Goal: Task Accomplishment & Management: Manage account settings

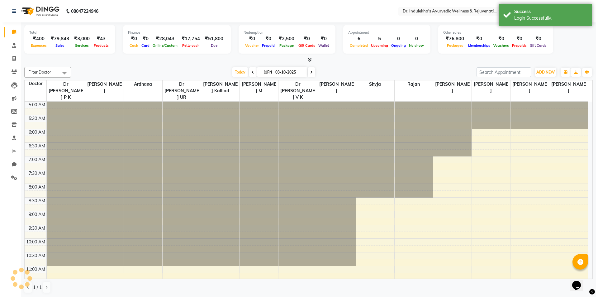
scroll to position [28, 0]
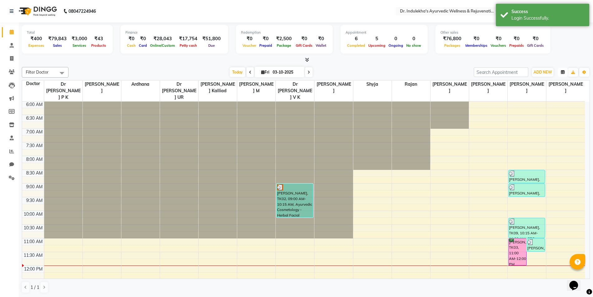
click at [561, 71] on icon "button" at bounding box center [563, 72] width 4 height 4
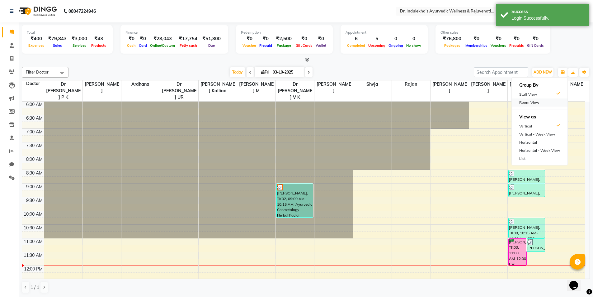
click at [540, 101] on div "Room View" at bounding box center [540, 102] width 56 height 8
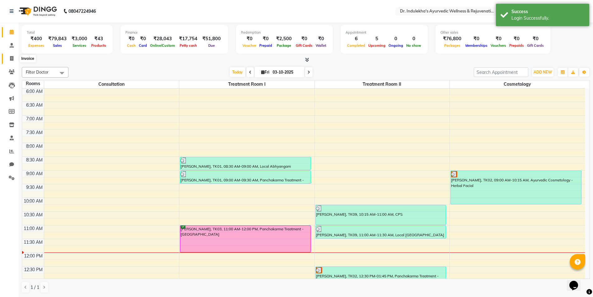
click at [12, 59] on icon at bounding box center [11, 58] width 3 height 5
select select "7775"
select select "service"
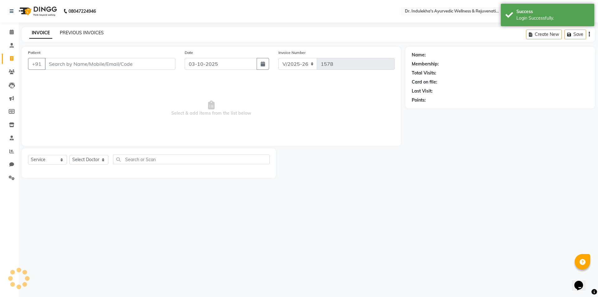
click at [81, 35] on link "PREVIOUS INVOICES" at bounding box center [82, 33] width 44 height 6
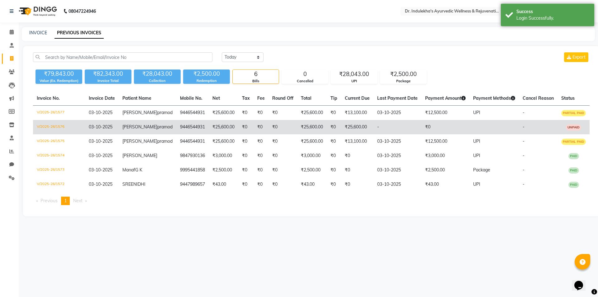
click at [341, 134] on td "₹25,600.00" at bounding box center [357, 127] width 32 height 14
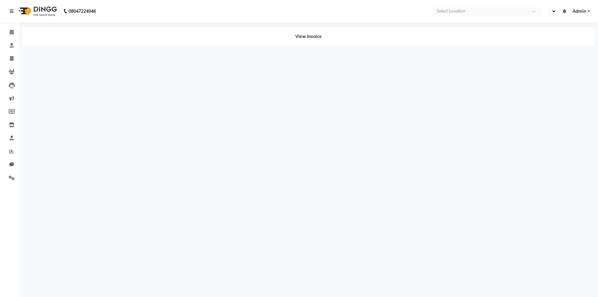
select select "en"
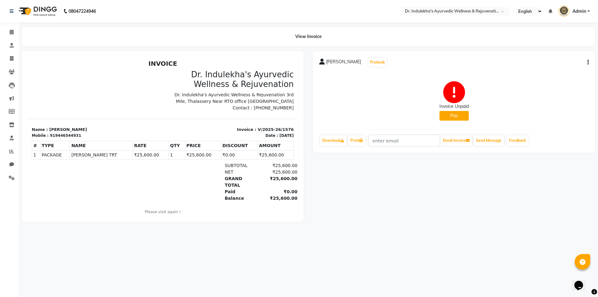
click at [587, 62] on icon "button" at bounding box center [587, 62] width 1 height 0
click at [564, 50] on div "Cancel Invoice / Refund Invoice" at bounding box center [546, 51] width 64 height 8
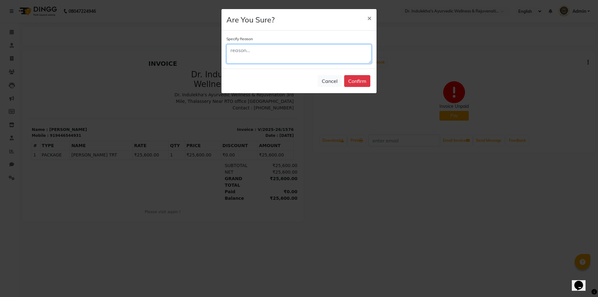
click at [302, 55] on textarea at bounding box center [298, 53] width 145 height 19
type textarea "a"
type textarea "ad"
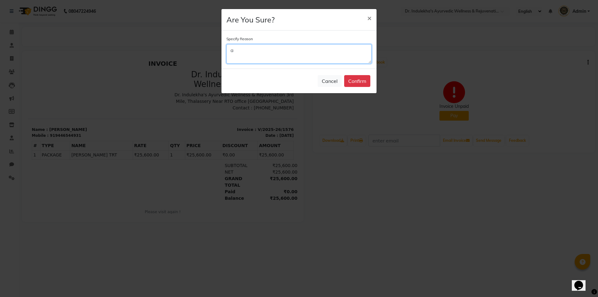
type textarea "ad"
type textarea "add"
type textarea "adde"
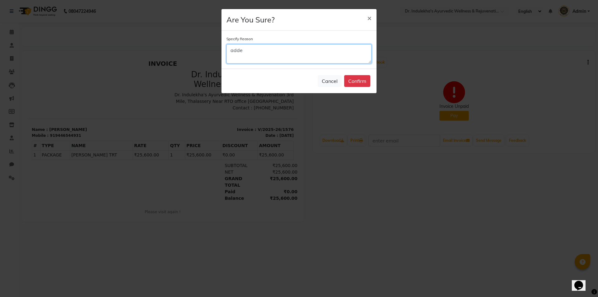
type textarea "added"
type textarea "added t"
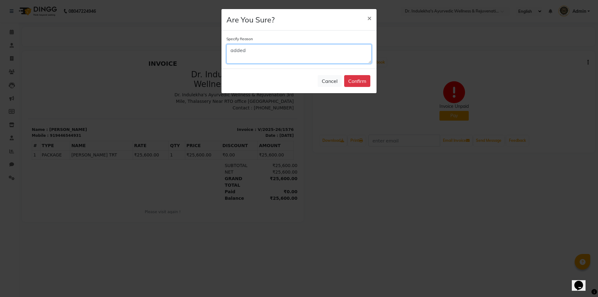
type textarea "added t"
type textarea "added tw"
type textarea "added two"
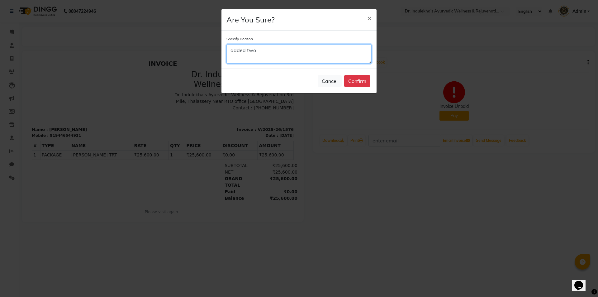
type textarea "added two"
type textarea "added two p"
type textarea "added two pa"
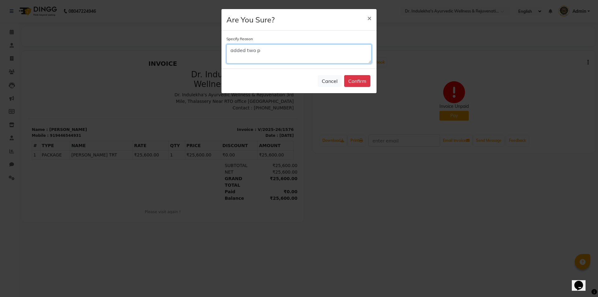
type textarea "added two pa"
type textarea "added two pac"
type textarea "added two pack"
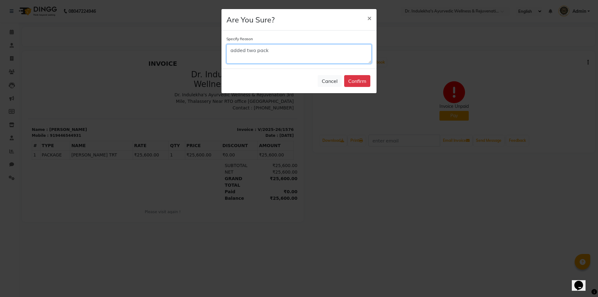
type textarea "added two packa"
type textarea "added two packag"
type textarea "added two package"
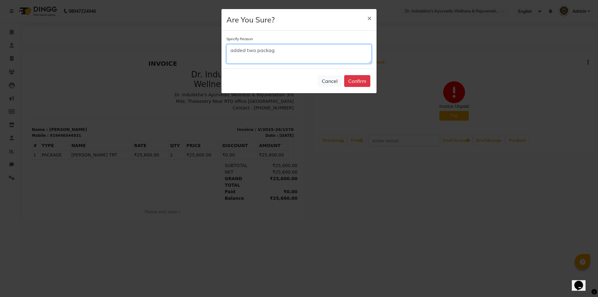
type textarea "added two package"
type textarea "added two packages"
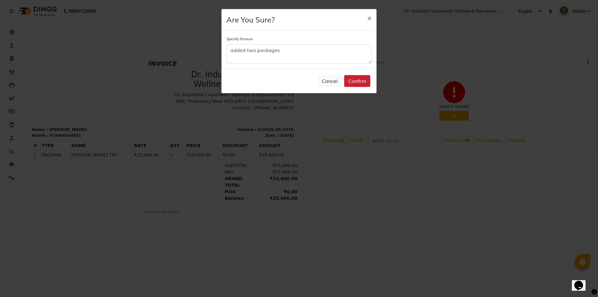
click at [354, 77] on button "Confirm" at bounding box center [357, 81] width 26 height 12
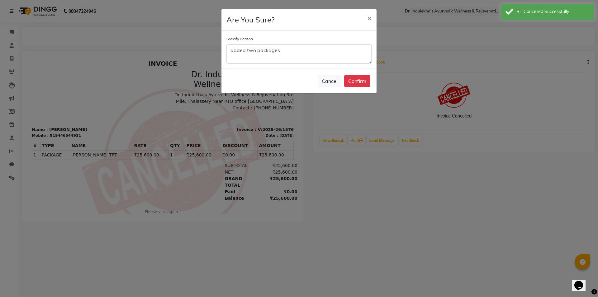
click at [397, 192] on ngb-modal-window "Are You Sure? × Specify Reason added two packages Cancel Confirm" at bounding box center [299, 148] width 598 height 297
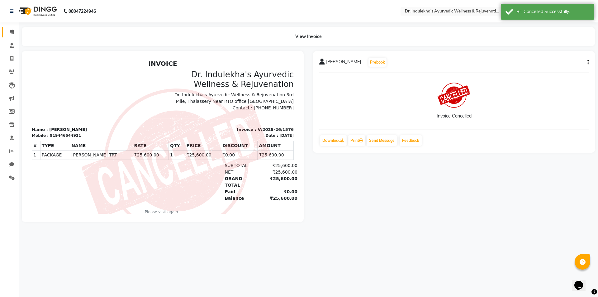
click at [6, 29] on link "Calendar" at bounding box center [9, 32] width 15 height 10
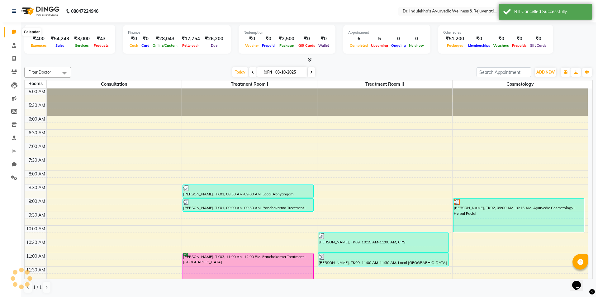
scroll to position [192, 0]
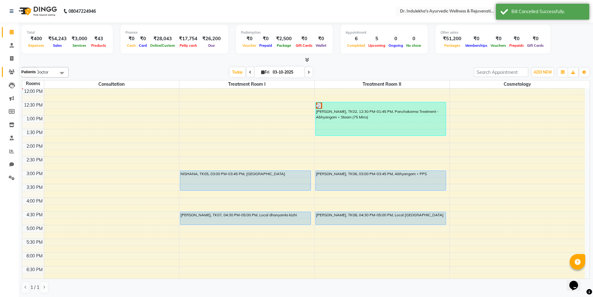
click at [12, 71] on icon at bounding box center [12, 71] width 6 height 5
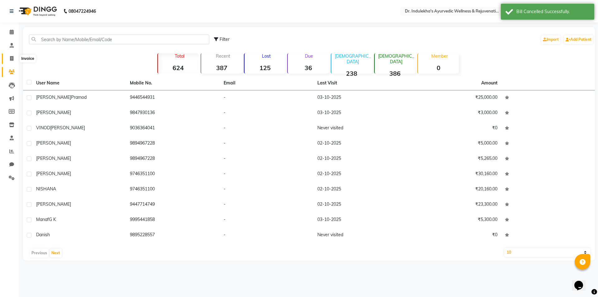
click at [11, 58] on icon at bounding box center [11, 58] width 3 height 5
select select "7775"
select select "service"
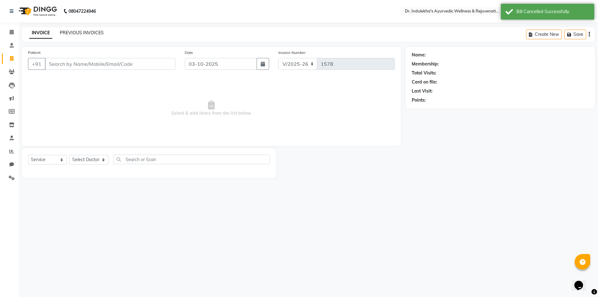
click at [96, 32] on link "PREVIOUS INVOICES" at bounding box center [82, 33] width 44 height 6
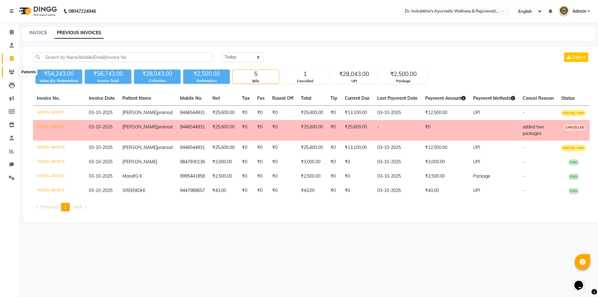
click at [12, 72] on icon at bounding box center [12, 71] width 6 height 5
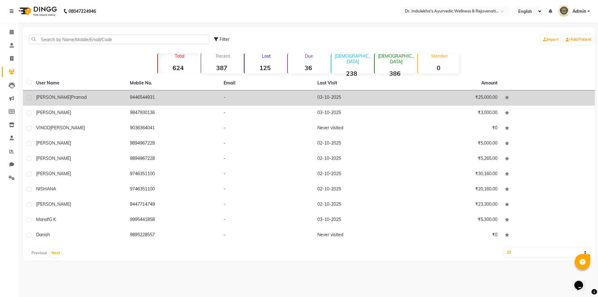
click at [135, 97] on td "9446544931" at bounding box center [173, 97] width 94 height 15
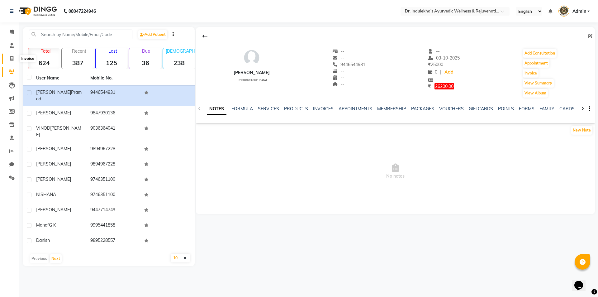
click at [13, 58] on icon at bounding box center [11, 58] width 3 height 5
select select "service"
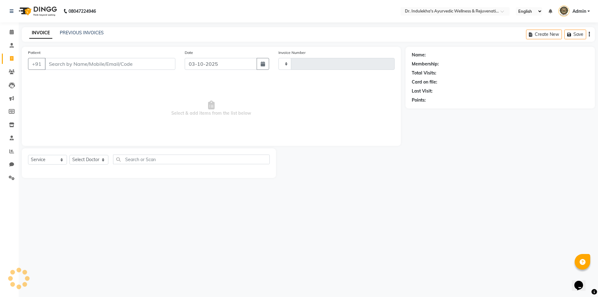
type input "1578"
select select "7775"
click at [74, 35] on div "PREVIOUS INVOICES" at bounding box center [82, 33] width 44 height 7
click at [75, 35] on link "PREVIOUS INVOICES" at bounding box center [82, 33] width 44 height 6
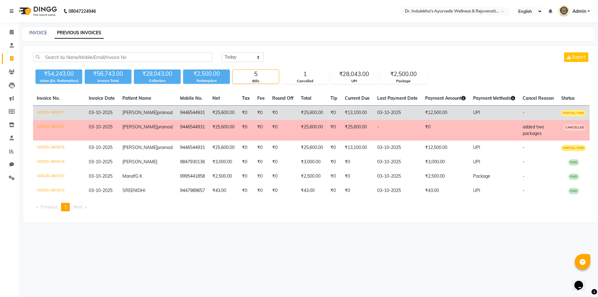
click at [187, 112] on td "9446544931" at bounding box center [192, 113] width 32 height 15
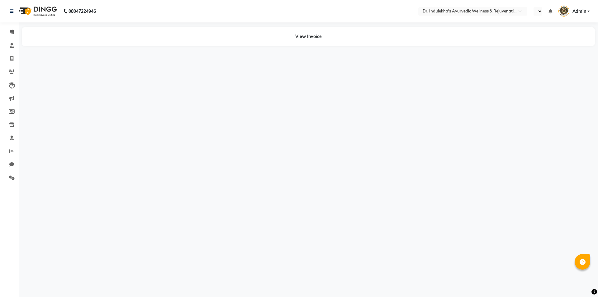
select select "en"
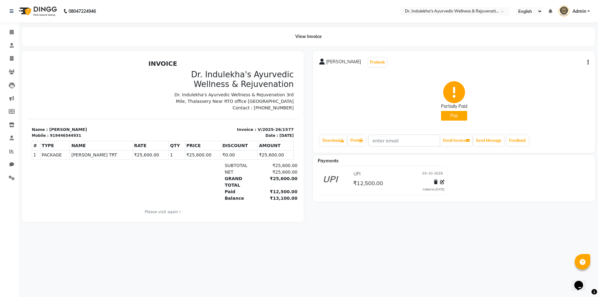
click at [585, 60] on button "button" at bounding box center [586, 62] width 4 height 7
click at [542, 68] on div "Edit Invoice" at bounding box center [546, 66] width 64 height 8
select select "service"
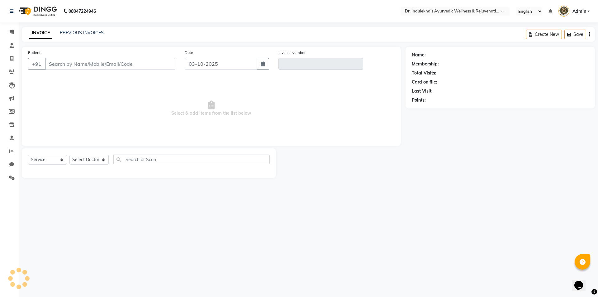
type input "9446544931"
type input "V/2025-26/1577"
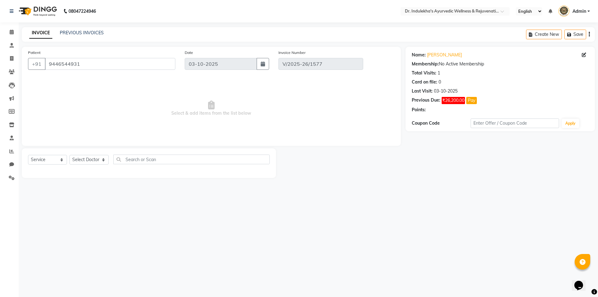
select select "select"
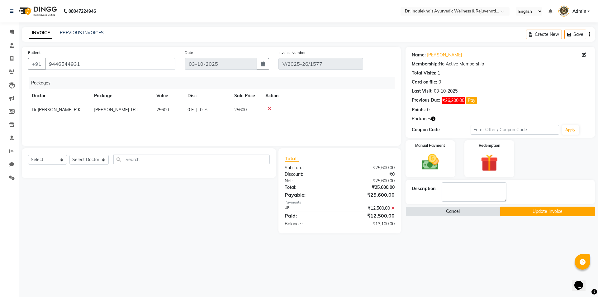
click at [393, 207] on icon at bounding box center [392, 208] width 3 height 4
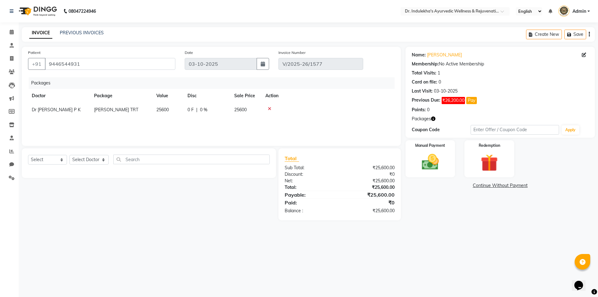
click at [270, 108] on icon at bounding box center [269, 108] width 3 height 4
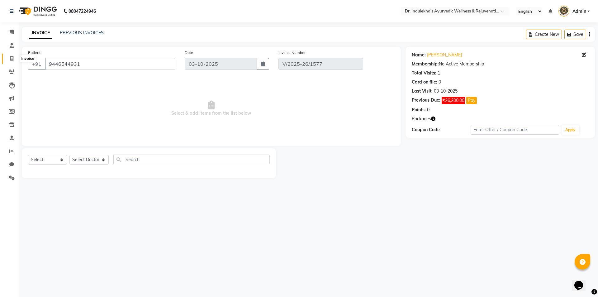
click at [13, 56] on span at bounding box center [11, 58] width 11 height 7
select select "service"
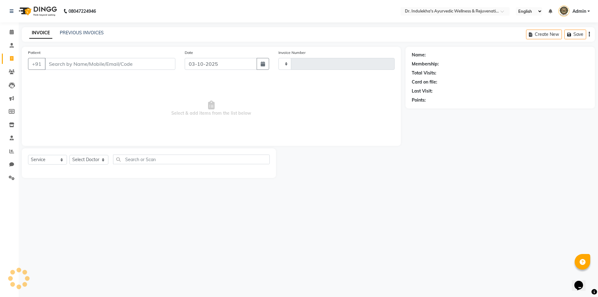
type input "1578"
select select "7775"
click at [16, 67] on link "Patients" at bounding box center [9, 72] width 15 height 10
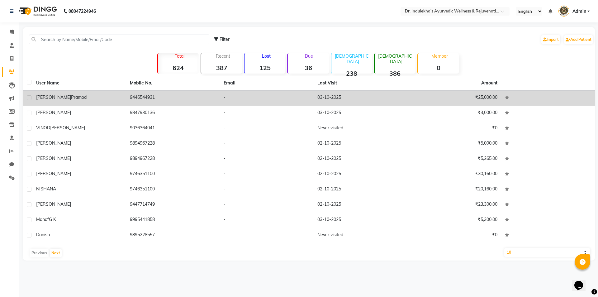
click at [76, 93] on td "Prasanna pramod" at bounding box center [79, 97] width 94 height 15
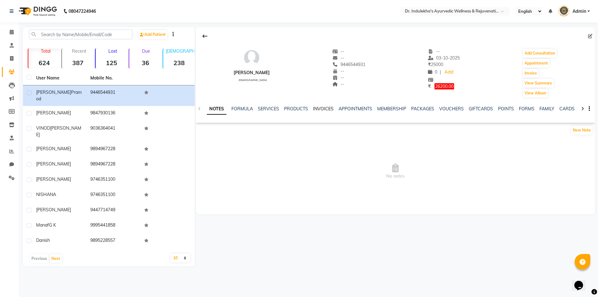
click at [327, 110] on link "INVOICES" at bounding box center [323, 109] width 21 height 6
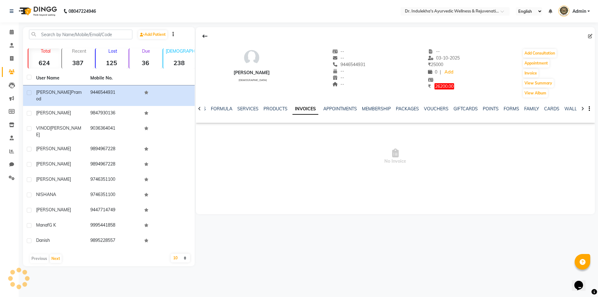
click at [318, 110] on link "INVOICES" at bounding box center [305, 108] width 26 height 11
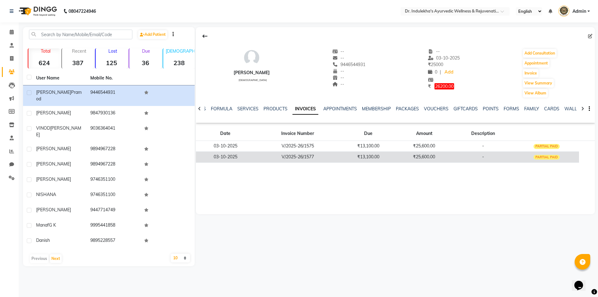
click at [427, 157] on td "₹25,600.00" at bounding box center [424, 156] width 56 height 11
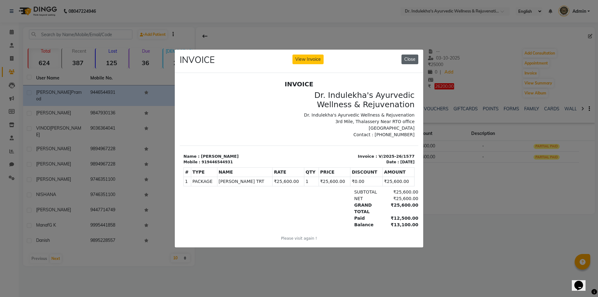
click at [407, 59] on button "Close" at bounding box center [409, 59] width 17 height 10
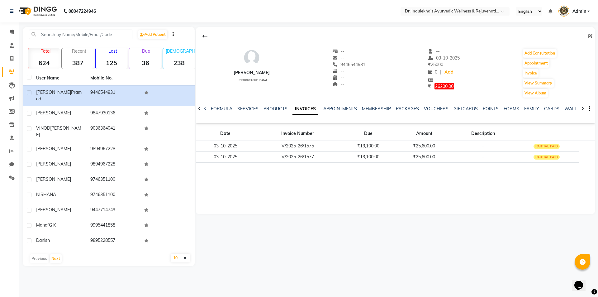
drag, startPoint x: 485, startPoint y: 142, endPoint x: 394, endPoint y: 184, distance: 100.1
click at [394, 184] on div "Prasanna pramod female -- -- 9446544931 -- -- -- -- 03-10-2025 ₹ 25000 0 | Add …" at bounding box center [395, 120] width 399 height 187
click at [11, 59] on icon at bounding box center [11, 58] width 3 height 5
select select "service"
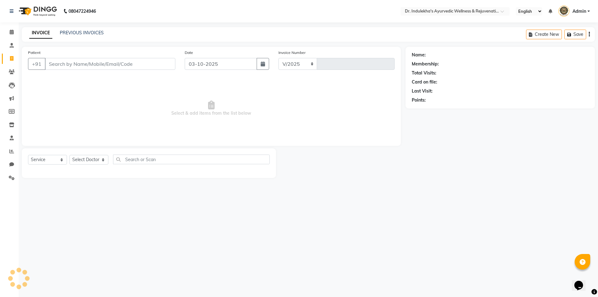
select select "7775"
type input "1578"
click at [81, 33] on link "PREVIOUS INVOICES" at bounding box center [82, 33] width 44 height 6
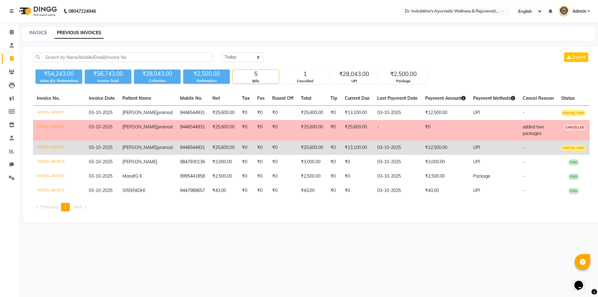
click at [478, 155] on td "UPI" at bounding box center [493, 147] width 49 height 14
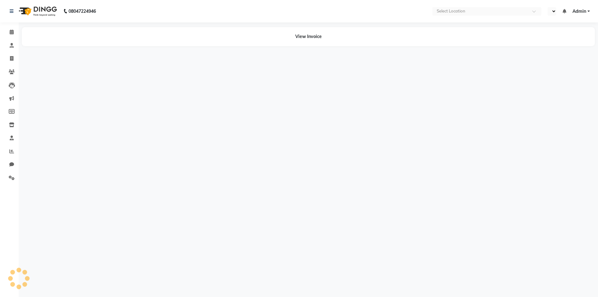
select select "en"
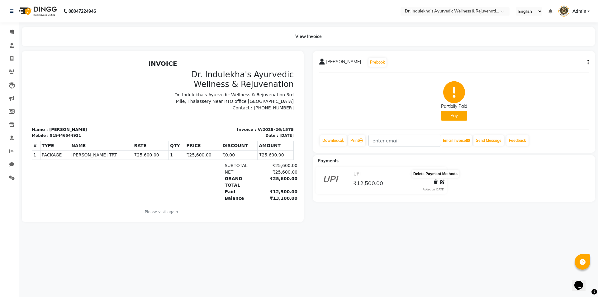
click at [436, 183] on icon at bounding box center [436, 182] width 4 height 4
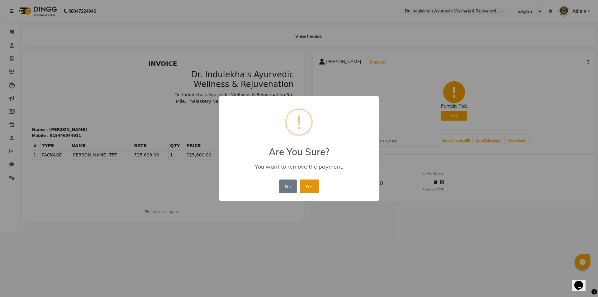
click at [309, 185] on button "Yes" at bounding box center [309, 186] width 19 height 14
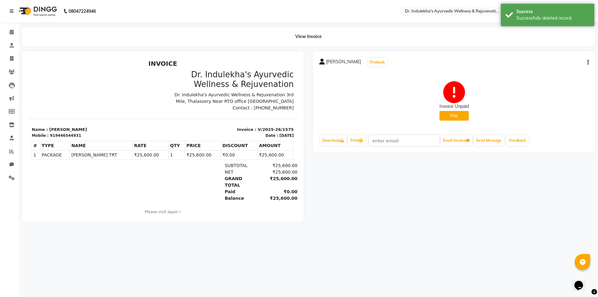
click at [587, 60] on button "button" at bounding box center [586, 62] width 4 height 7
click at [548, 50] on div "Cancel Invoice / Refund Invoice" at bounding box center [546, 51] width 64 height 8
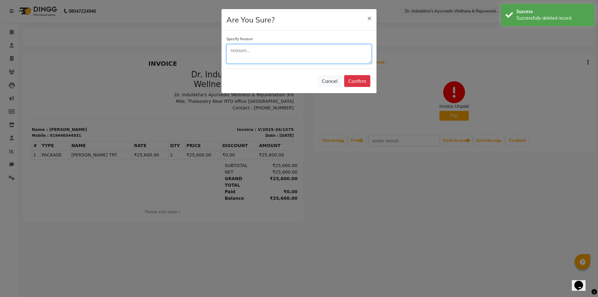
click at [244, 48] on textarea at bounding box center [298, 53] width 145 height 19
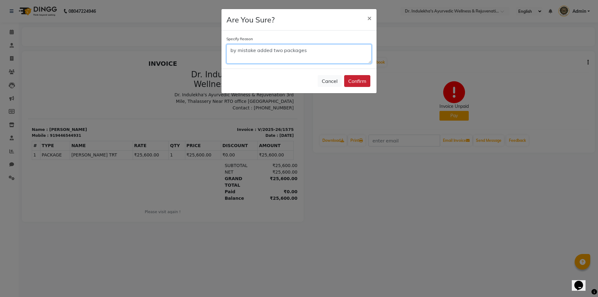
type textarea "by mistake added two packages"
click at [357, 82] on button "Confirm" at bounding box center [357, 81] width 26 height 12
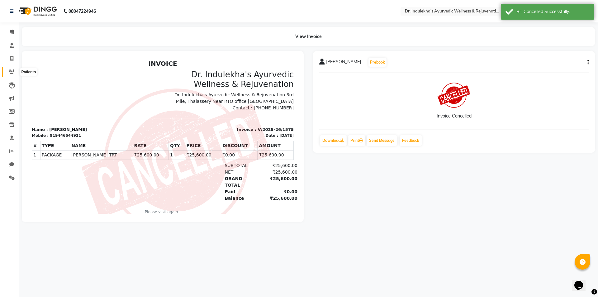
click at [8, 70] on span at bounding box center [11, 71] width 11 height 7
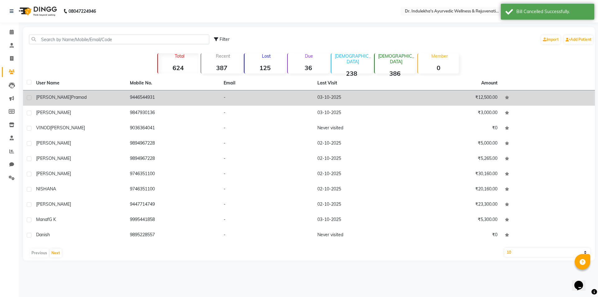
click at [103, 99] on div "Prasanna pramod" at bounding box center [79, 97] width 86 height 7
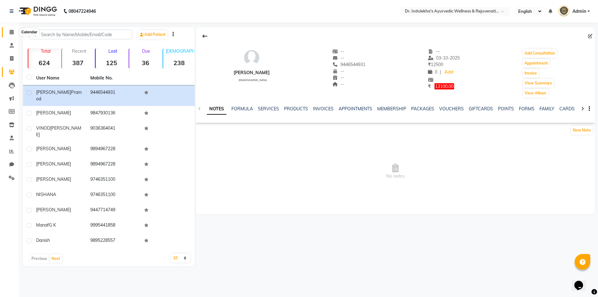
click at [13, 30] on icon at bounding box center [12, 32] width 4 height 5
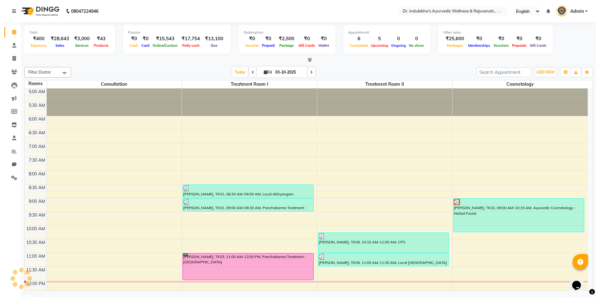
scroll to position [28, 0]
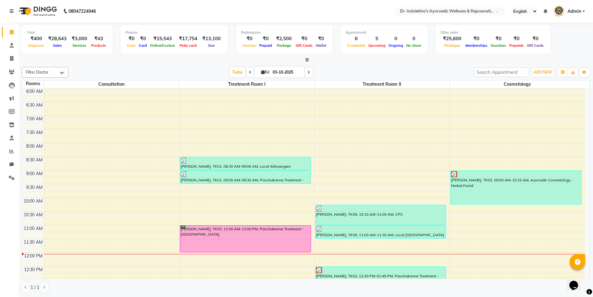
click at [307, 59] on icon at bounding box center [307, 59] width 4 height 5
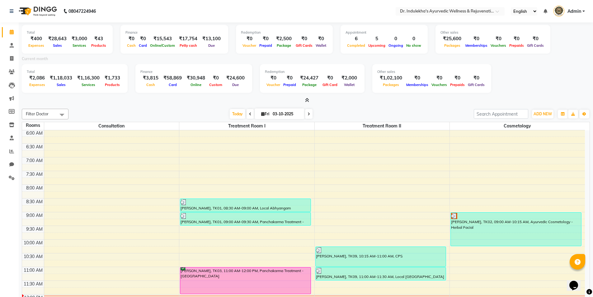
click at [304, 101] on span at bounding box center [305, 100] width 7 height 7
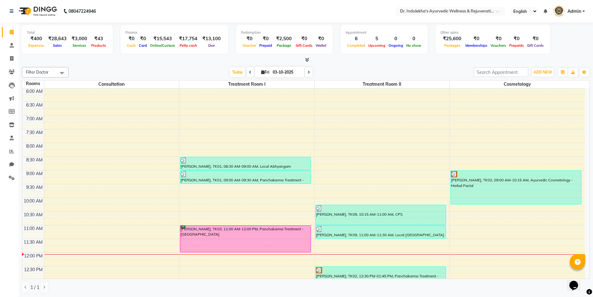
click at [575, 10] on span "Admin" at bounding box center [574, 11] width 14 height 7
click at [553, 44] on link "Sign out" at bounding box center [552, 45] width 57 height 10
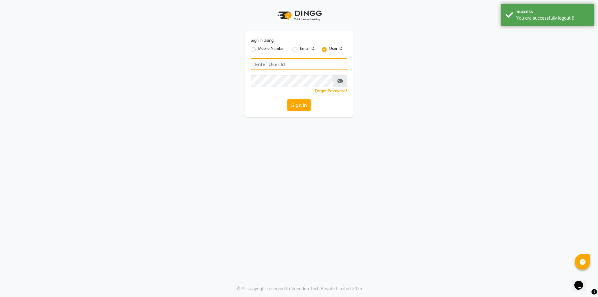
type input "8750308030"
drag, startPoint x: 310, startPoint y: 63, endPoint x: 295, endPoint y: 60, distance: 14.9
click at [310, 63] on input "8750308030" at bounding box center [299, 64] width 96 height 12
click at [258, 48] on label "Mobile Number" at bounding box center [271, 49] width 27 height 7
click at [258, 48] on input "Mobile Number" at bounding box center [260, 48] width 4 height 4
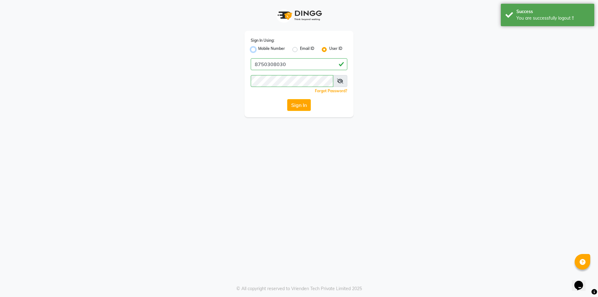
radio input "true"
radio input "false"
click at [281, 63] on input "Username" at bounding box center [309, 64] width 76 height 12
click at [306, 67] on input "Username" at bounding box center [309, 64] width 76 height 12
type input "8750308030"
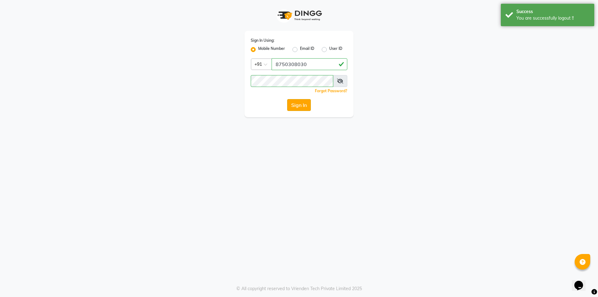
click at [302, 104] on button "Sign In" at bounding box center [299, 105] width 24 height 12
